Goal: Book appointment/travel/reservation

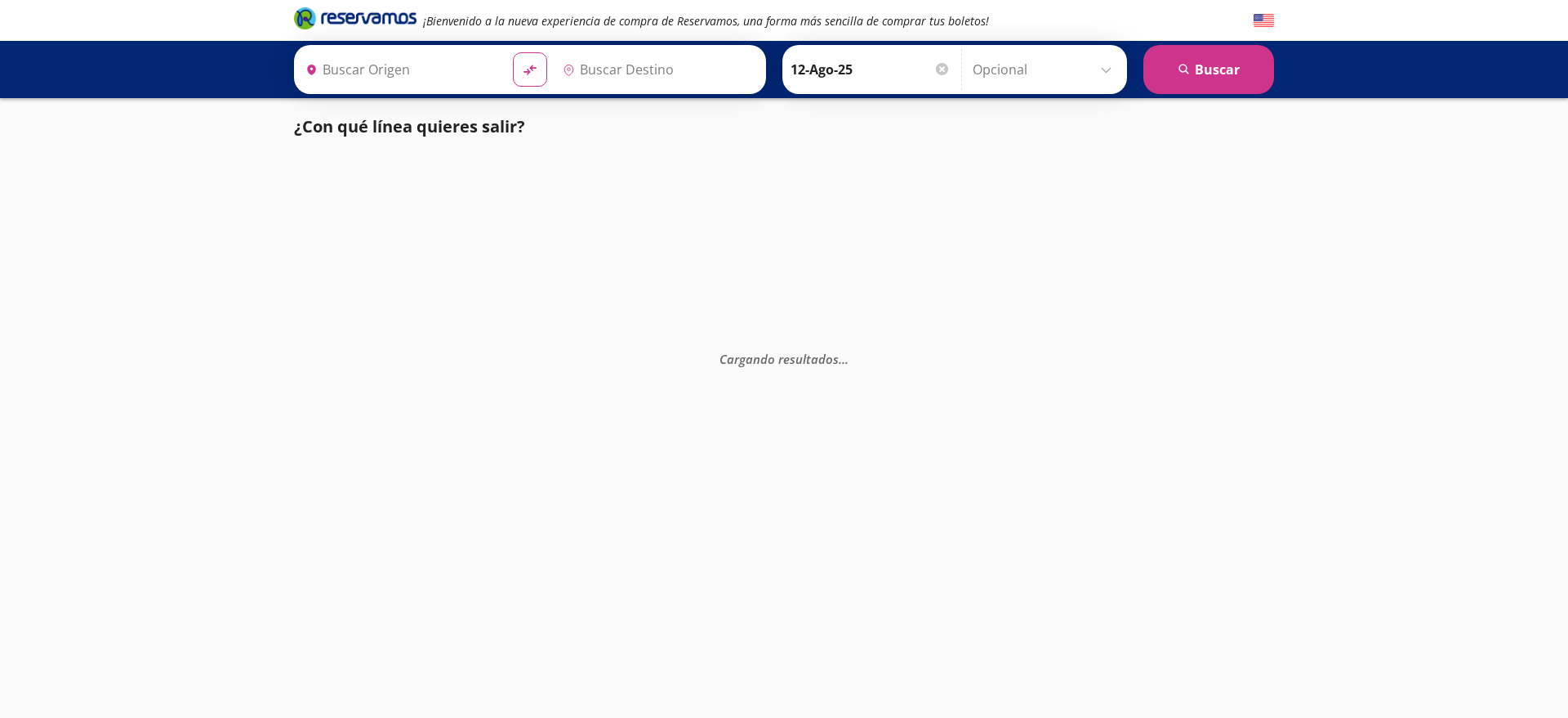
type input "Guasave, [GEOGRAPHIC_DATA]"
type input "[GEOGRAPHIC_DATA], [GEOGRAPHIC_DATA]"
